Goal: Task Accomplishment & Management: Manage account settings

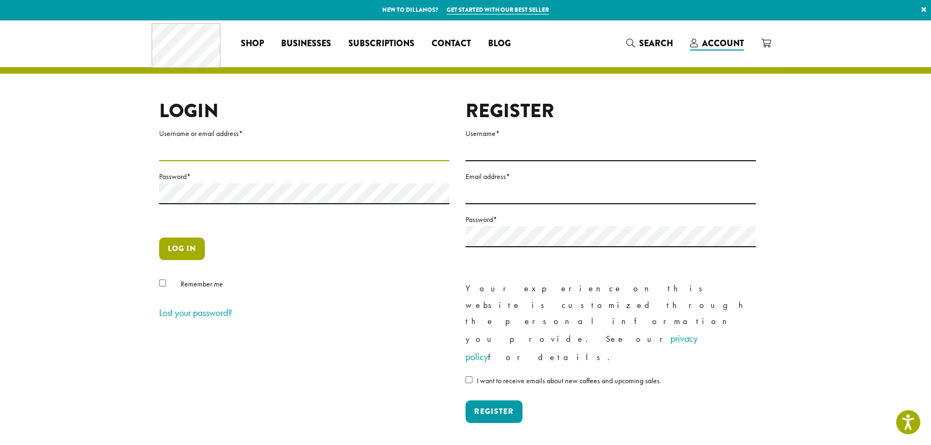
type input "**********"
click at [185, 245] on button "Log in" at bounding box center [182, 249] width 46 height 23
click at [182, 247] on button "Log in" at bounding box center [182, 249] width 46 height 23
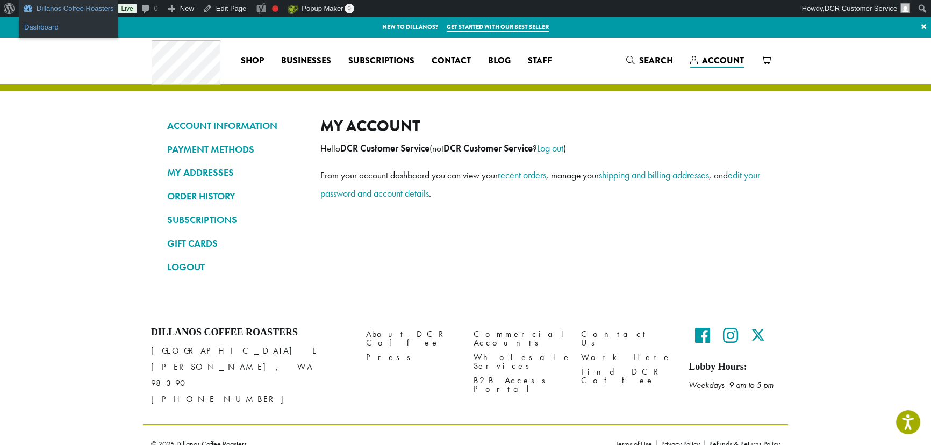
click at [48, 28] on link "Dashboard" at bounding box center [68, 27] width 99 height 14
